Goal: Find specific page/section: Find specific page/section

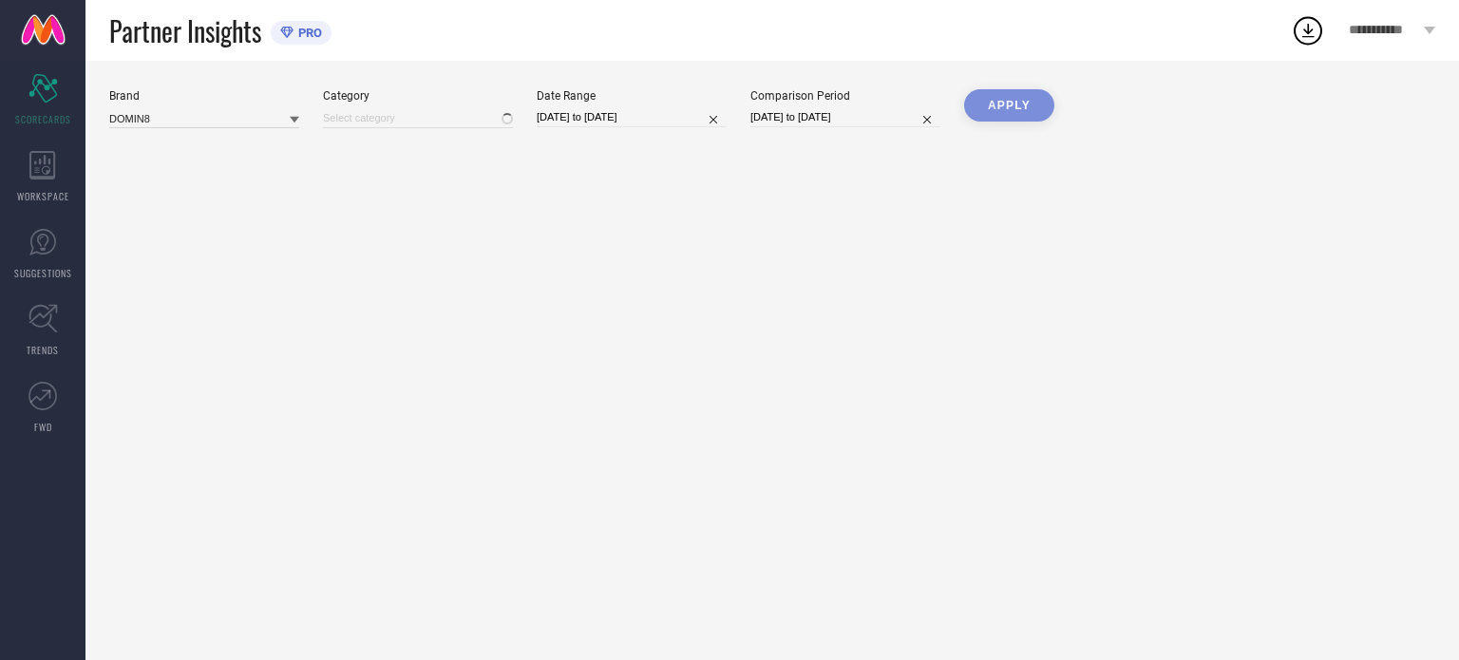
type input "All"
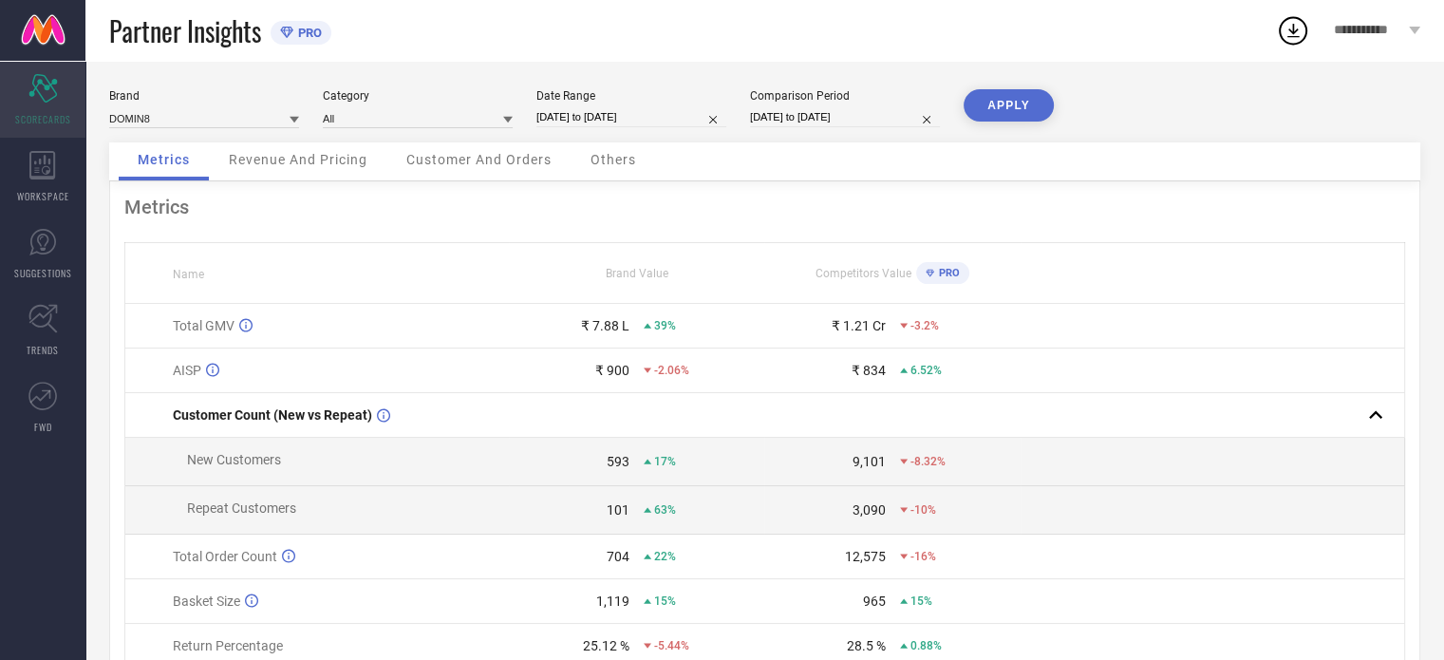
click at [51, 102] on icon "Scorecard" at bounding box center [42, 88] width 29 height 28
click at [27, 176] on div "WORKSPACE" at bounding box center [42, 177] width 85 height 76
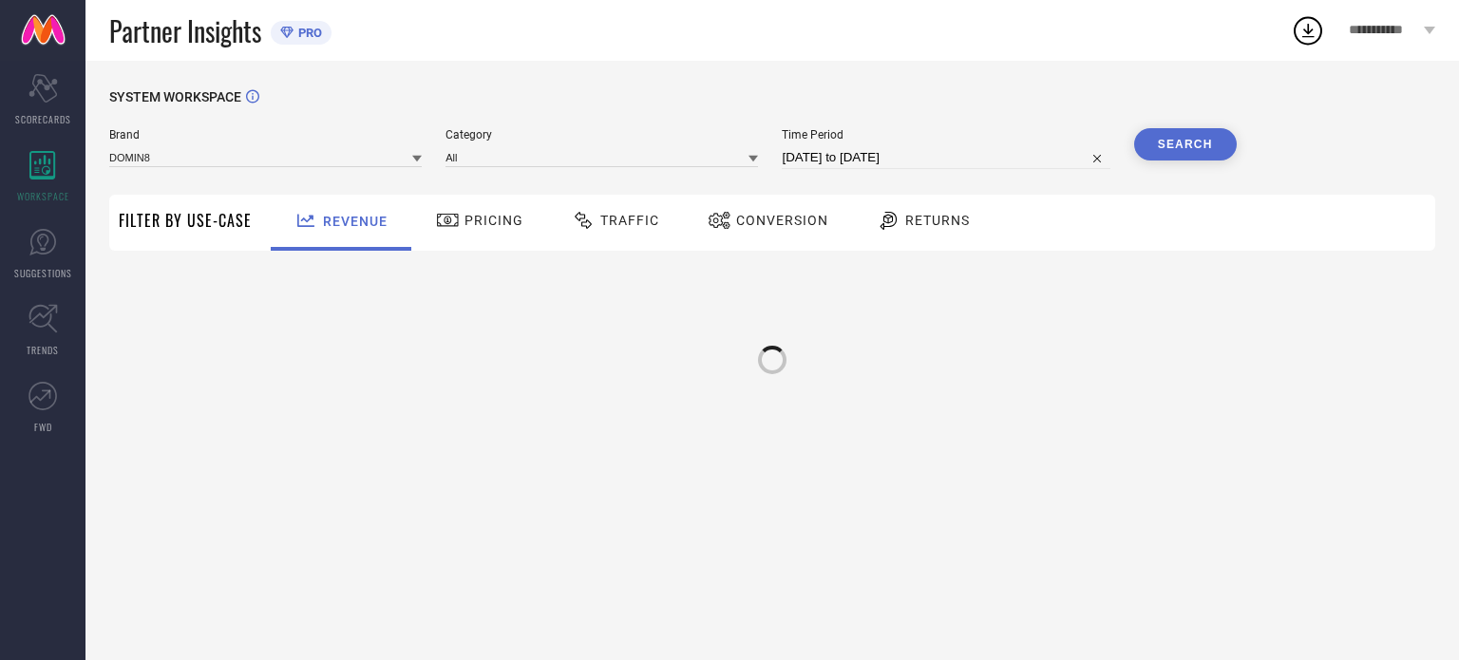
type input "DOMIN8"
type input "All"
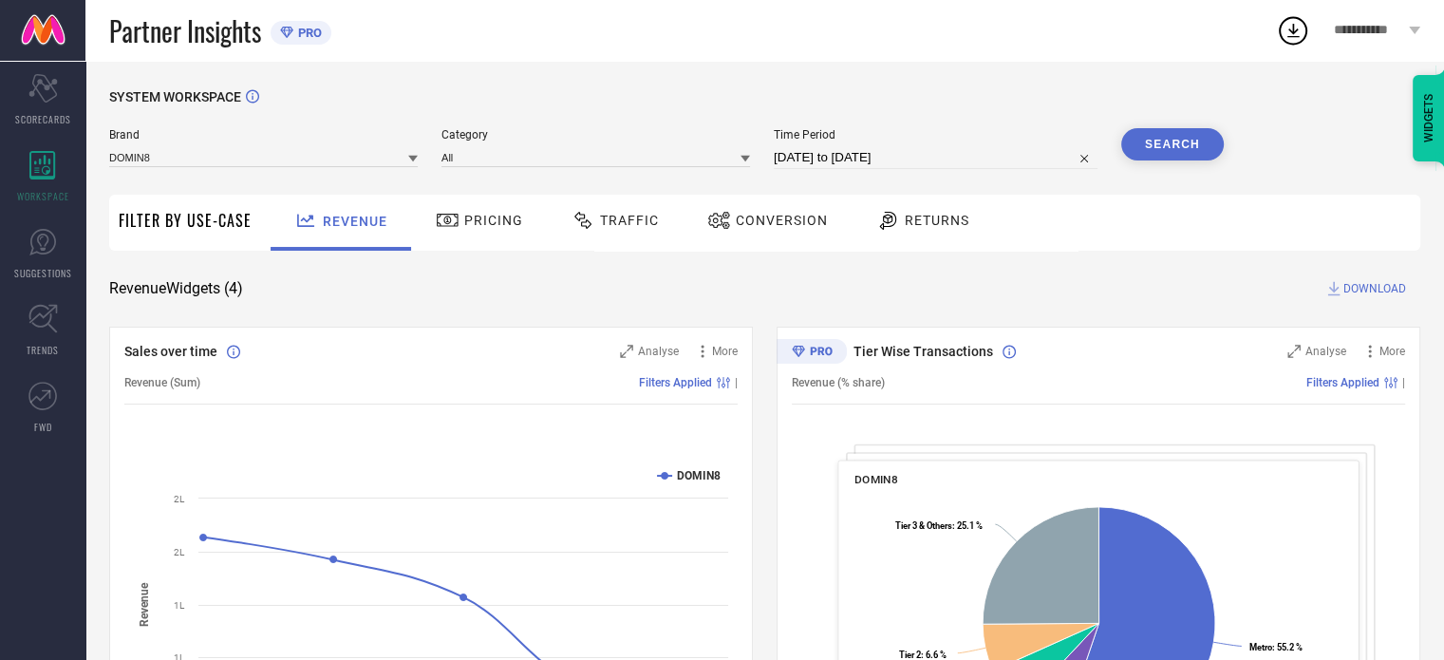
click at [887, 222] on icon at bounding box center [889, 220] width 24 height 23
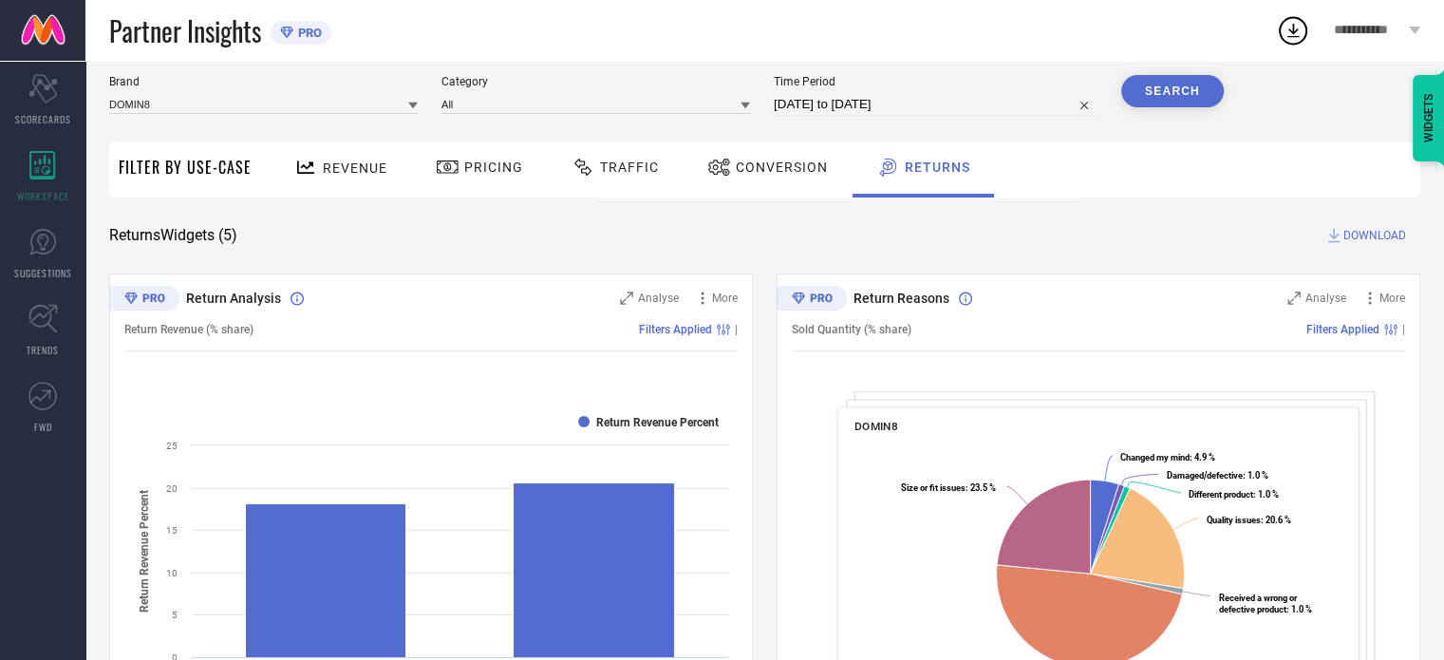
scroll to position [38, 0]
